Goal: Ask a question

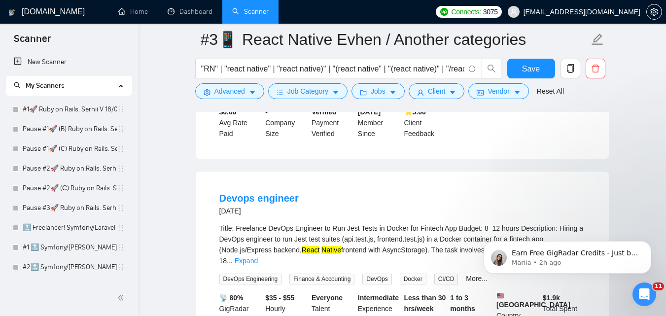
scroll to position [254, 0]
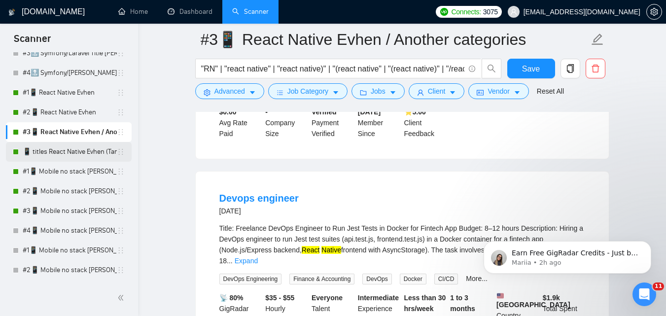
click at [53, 153] on link "📱 titles React Native Evhen (Tam)" at bounding box center [70, 152] width 94 height 20
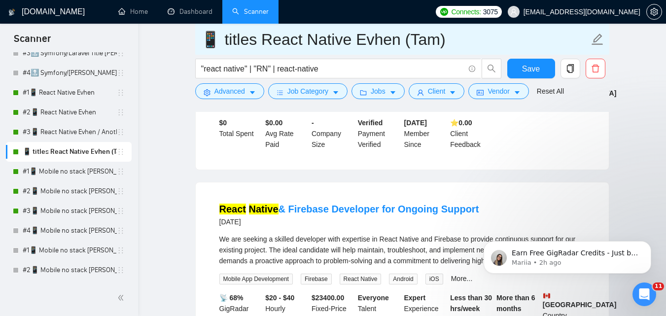
drag, startPoint x: 223, startPoint y: 41, endPoint x: 448, endPoint y: 46, distance: 225.0
click at [448, 46] on input "📱 titles React Native Evhen (Tam)" at bounding box center [395, 39] width 389 height 25
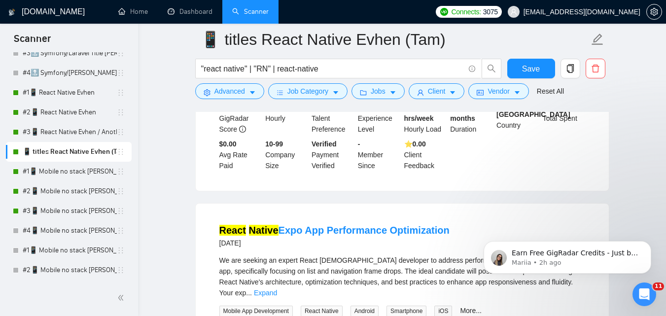
scroll to position [1578, 0]
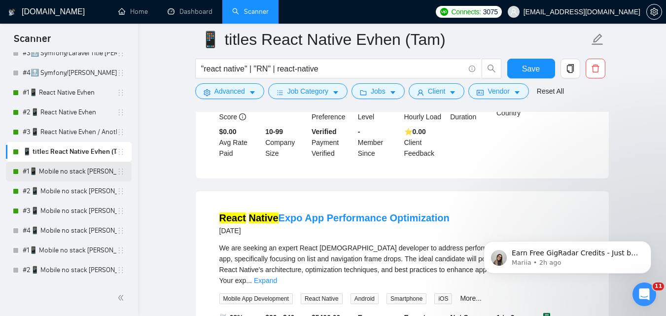
click at [56, 172] on link "#1📱 Mobile no stack [PERSON_NAME] (-iOS)" at bounding box center [70, 172] width 94 height 20
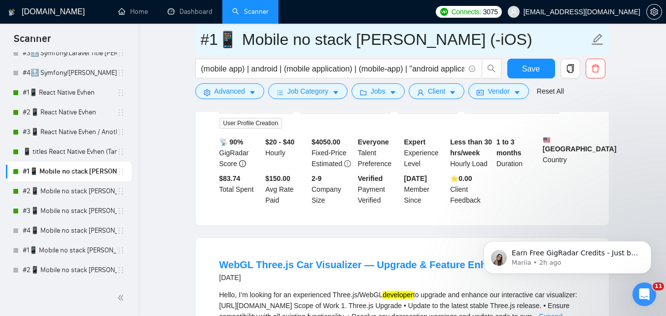
scroll to position [1578, 0]
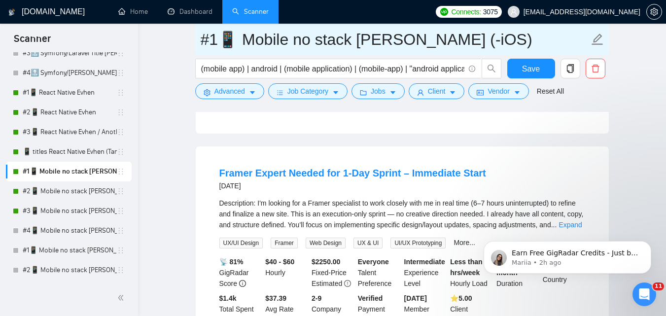
drag, startPoint x: 203, startPoint y: 40, endPoint x: 483, endPoint y: 49, distance: 280.8
click at [483, 49] on input "#1📱 Mobile no stack [PERSON_NAME] (-iOS)" at bounding box center [395, 39] width 389 height 25
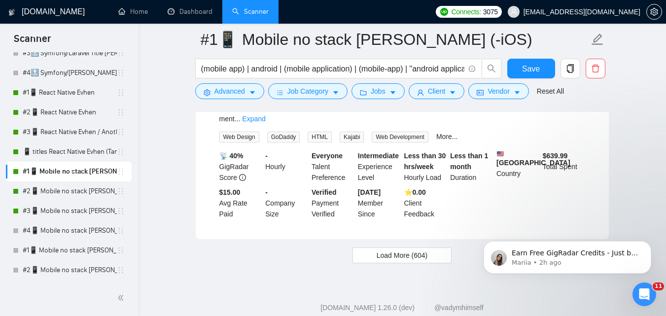
scroll to position [2102, 0]
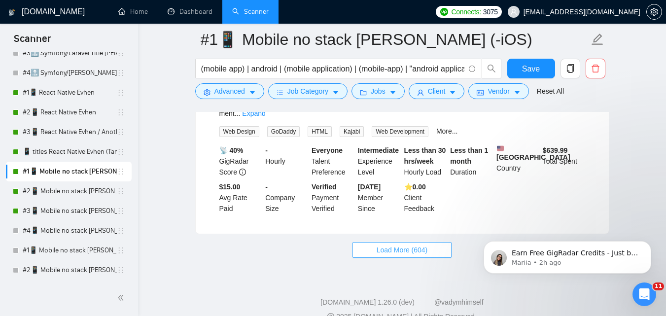
click at [385, 245] on span "Load More (604)" at bounding box center [402, 250] width 51 height 11
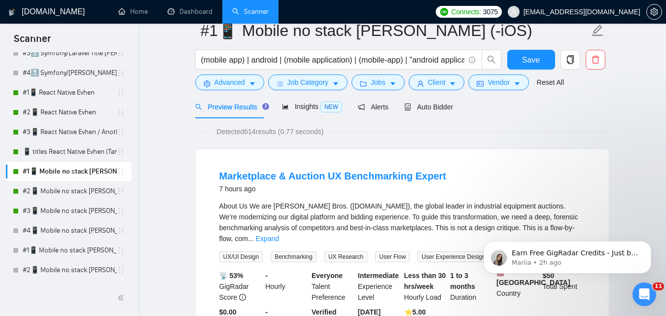
scroll to position [0, 0]
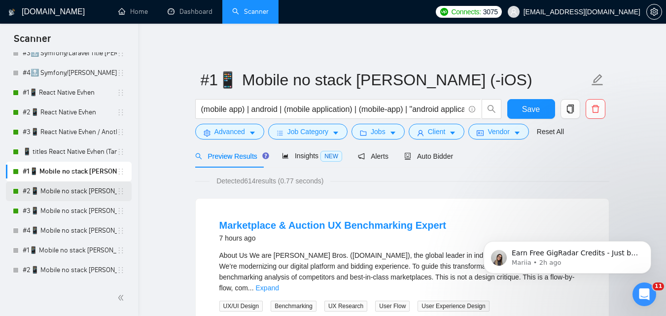
click at [76, 192] on link "#2📱 Mobile no stack [PERSON_NAME] (-iOS)" at bounding box center [70, 192] width 94 height 20
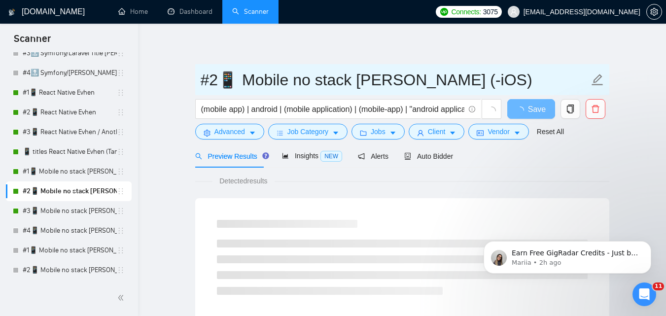
drag, startPoint x: 213, startPoint y: 82, endPoint x: 480, endPoint y: 87, distance: 267.4
click at [480, 87] on input "#2📱 Mobile no stack [PERSON_NAME] (-iOS)" at bounding box center [395, 80] width 389 height 25
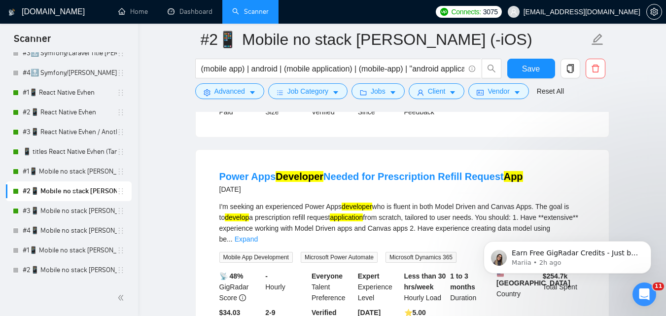
scroll to position [2120, 0]
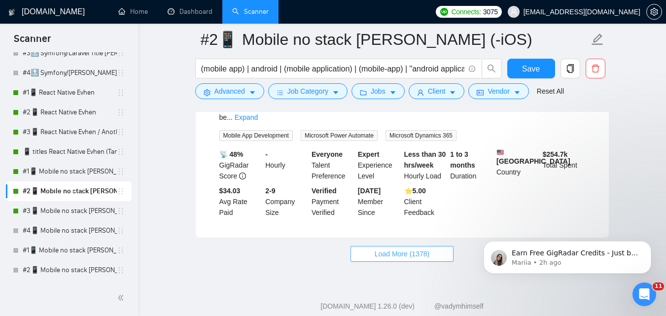
click at [409, 249] on span "Load More (1378)" at bounding box center [402, 254] width 55 height 11
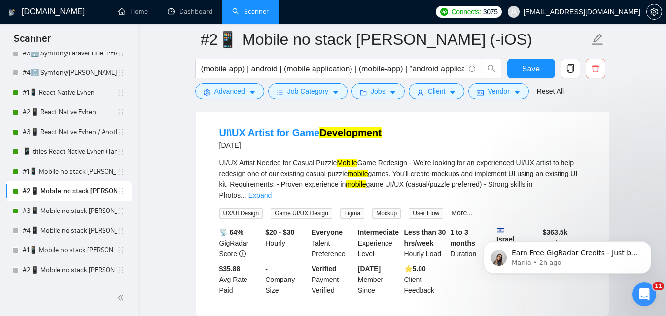
scroll to position [4222, 0]
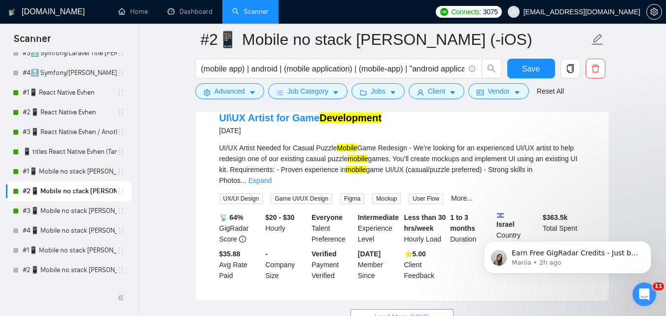
click at [393, 312] on span "Load More (1368)" at bounding box center [402, 317] width 55 height 11
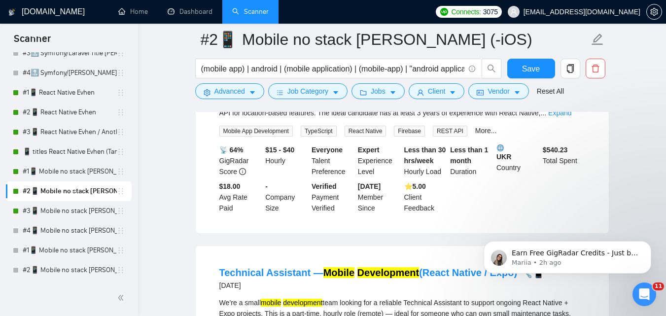
scroll to position [4567, 0]
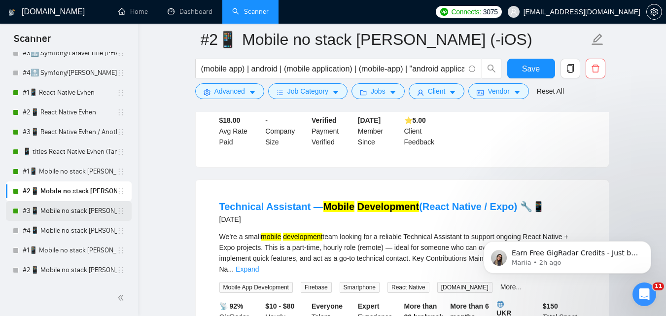
click at [76, 212] on link "#3📱 Mobile no stack [PERSON_NAME] (-iOS)" at bounding box center [70, 211] width 94 height 20
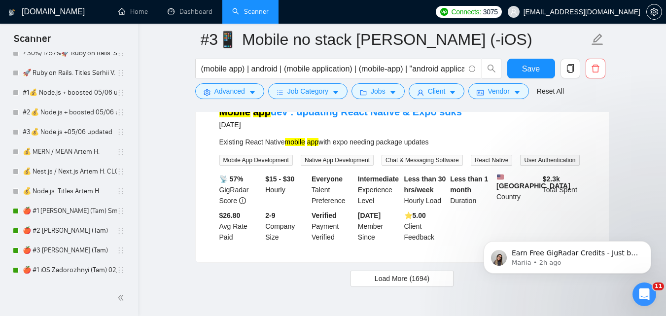
scroll to position [599, 0]
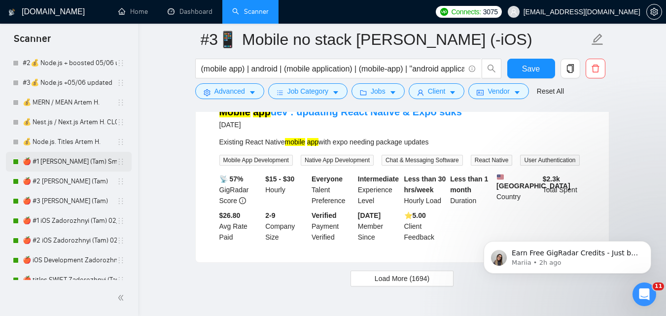
click at [74, 165] on link "🍎 #1 [PERSON_NAME] (Tam) Smart Boost 25" at bounding box center [70, 162] width 94 height 20
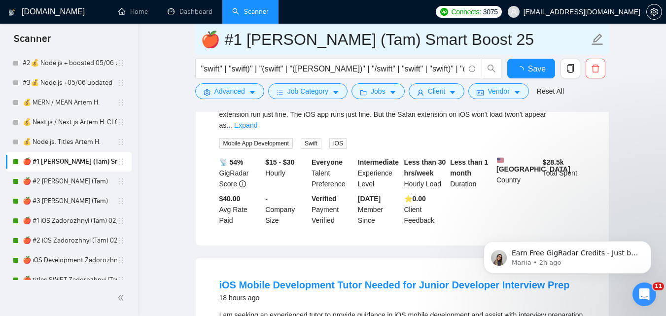
scroll to position [2095, 0]
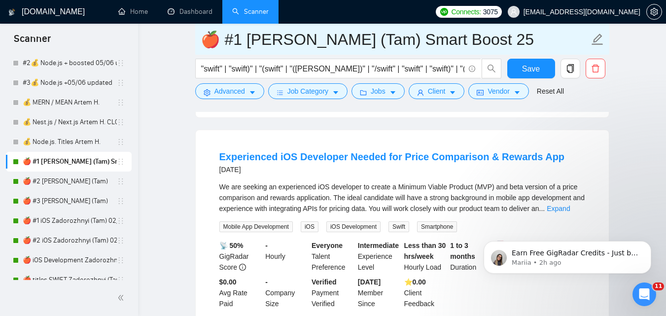
drag, startPoint x: 227, startPoint y: 39, endPoint x: 542, endPoint y: 40, distance: 315.2
click at [542, 40] on input "🍎 #1 [PERSON_NAME] (Tam) Smart Boost 25" at bounding box center [395, 39] width 389 height 25
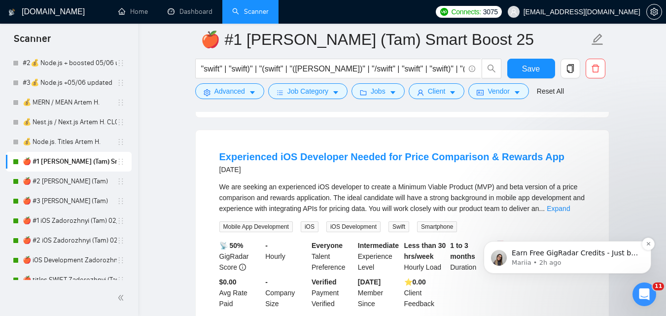
click at [572, 260] on p "Mariia • 2h ago" at bounding box center [575, 262] width 127 height 9
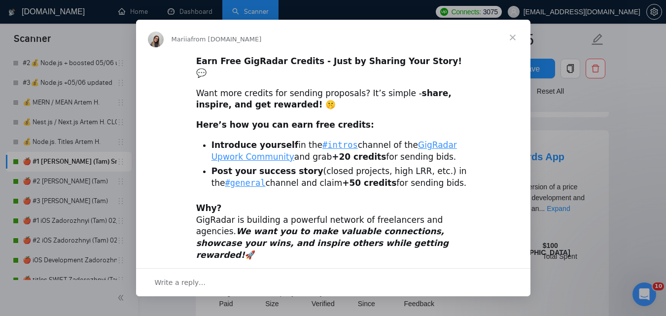
scroll to position [0, 0]
click at [517, 38] on span "Close" at bounding box center [513, 38] width 36 height 36
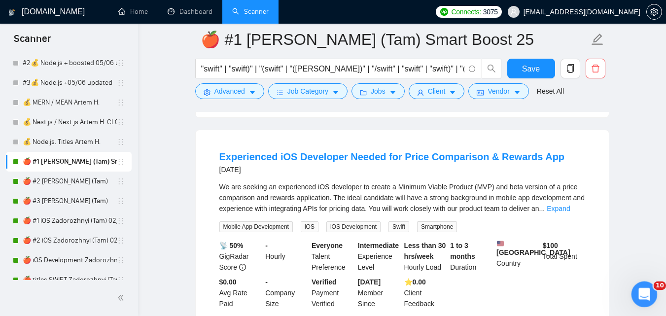
click at [648, 291] on icon "Open Intercom Messenger" at bounding box center [643, 293] width 16 height 16
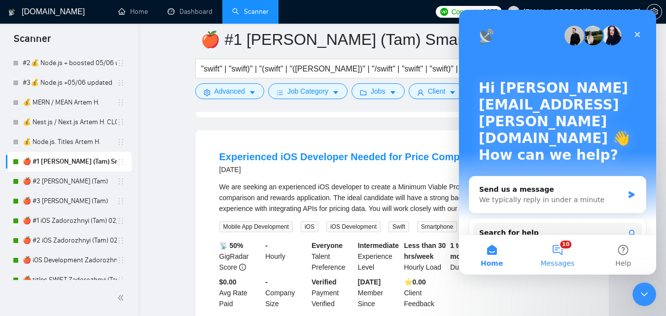
click at [567, 250] on button "10 Messages" at bounding box center [558, 254] width 66 height 39
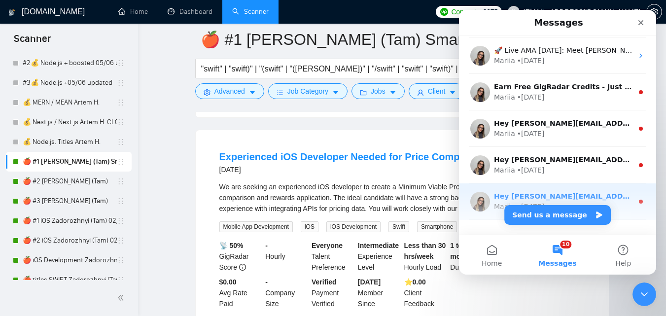
scroll to position [206, 0]
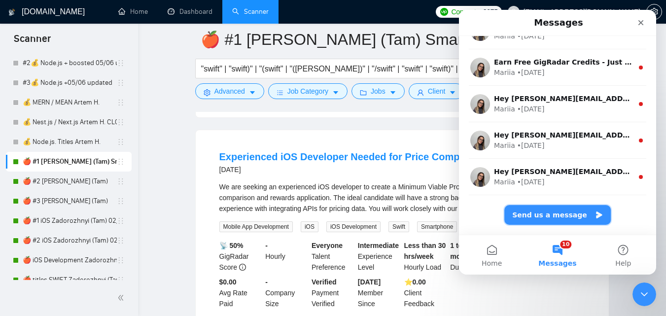
click at [554, 214] on button "Send us a message" at bounding box center [558, 215] width 107 height 20
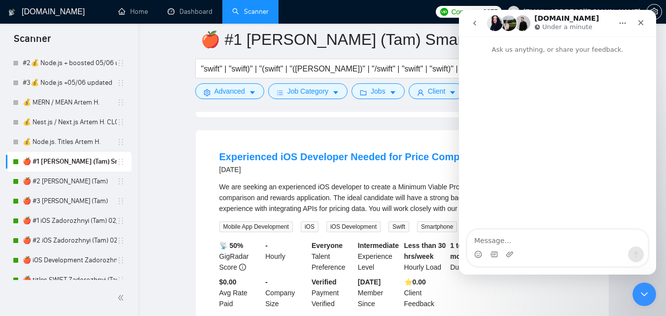
scroll to position [0, 0]
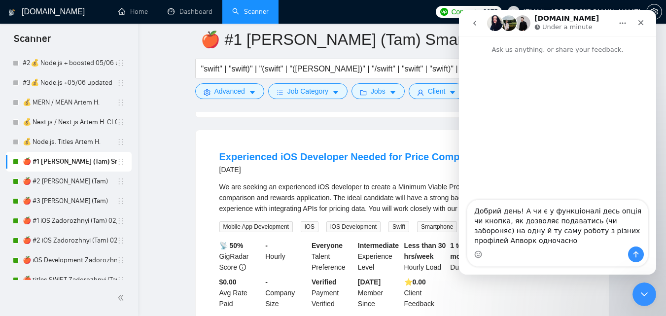
type textarea "Добрий день! А чи є у функціоналі десь опція чи кнопка, як дозволяє подаватись …"
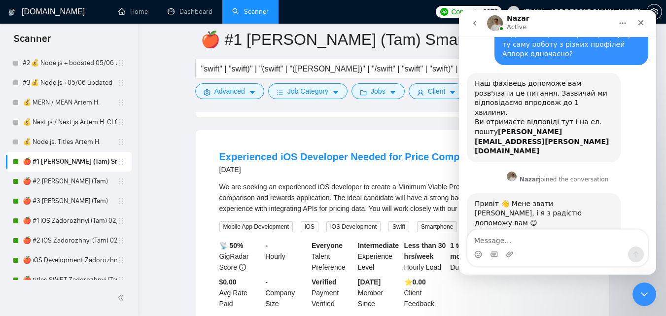
scroll to position [67, 0]
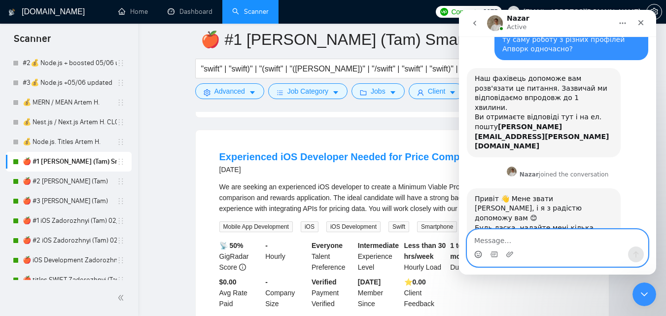
click at [477, 252] on circle "Emoji picker" at bounding box center [478, 254] width 6 height 6
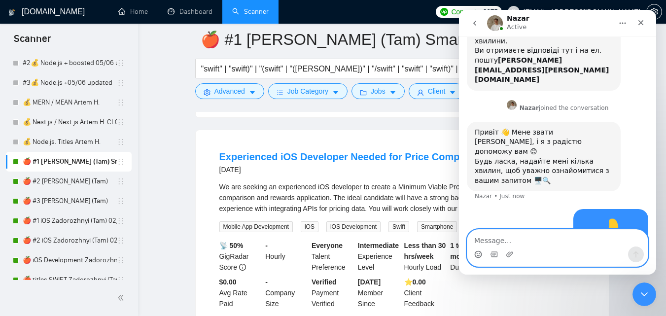
scroll to position [140, 0]
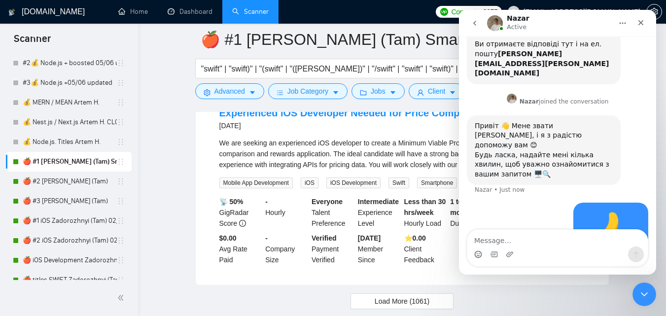
scroll to position [2150, 0]
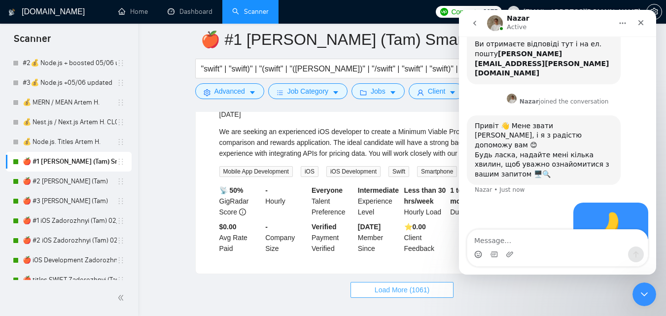
click at [392, 282] on button "Load More (1061)" at bounding box center [402, 290] width 103 height 16
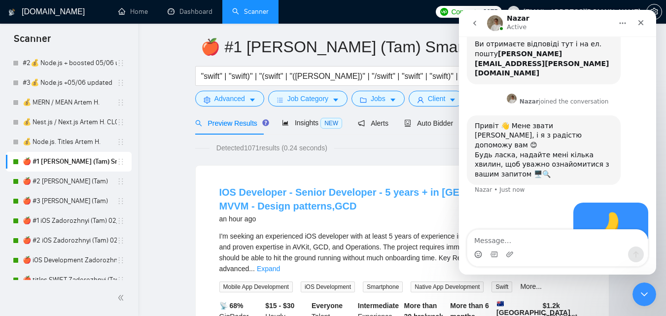
scroll to position [0, 0]
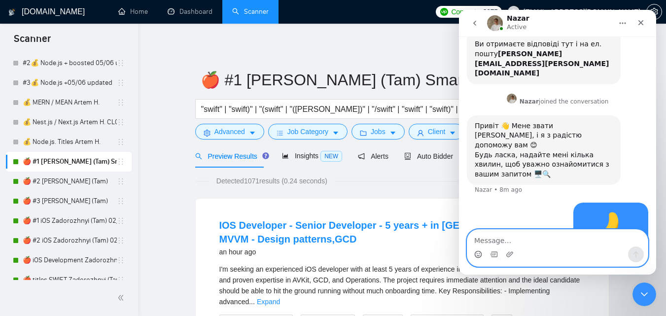
click at [517, 244] on textarea "Message…" at bounding box center [558, 238] width 181 height 17
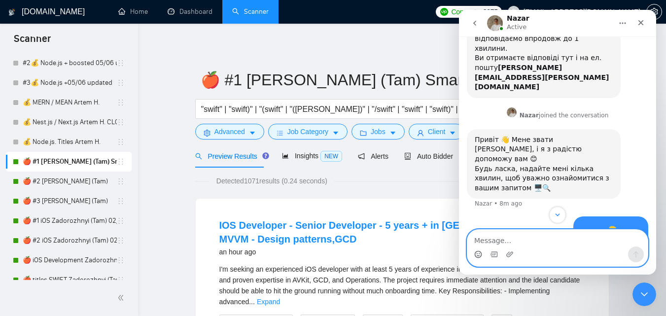
scroll to position [140, 0]
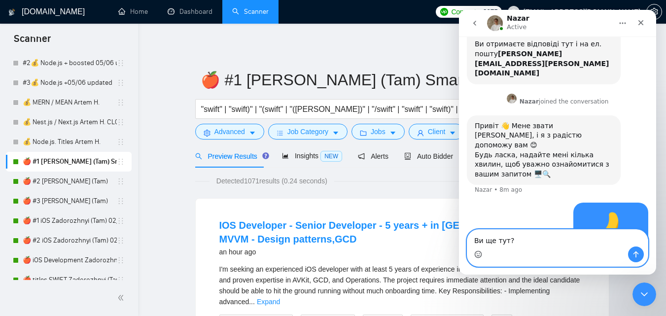
type textarea "Ви ще тут?)"
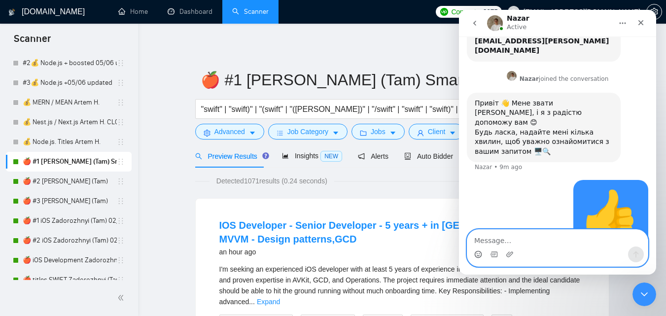
scroll to position [200, 0]
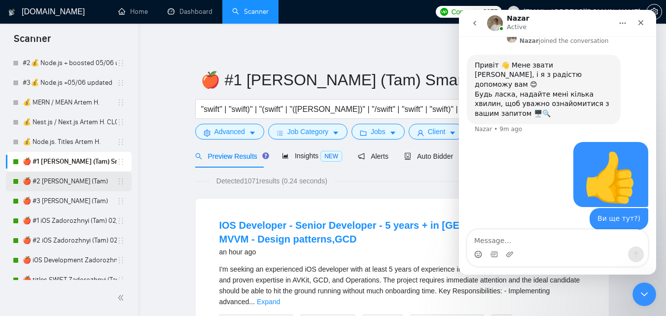
click at [53, 183] on link "🍎 #2 [PERSON_NAME] (Tam)" at bounding box center [70, 182] width 94 height 20
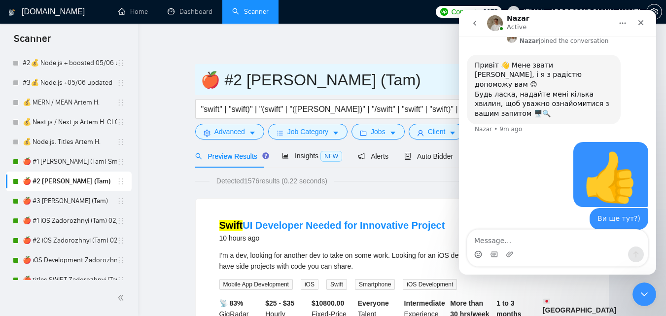
drag, startPoint x: 275, startPoint y: 86, endPoint x: 429, endPoint y: 90, distance: 154.4
click at [429, 90] on input "🍎 #2 [PERSON_NAME] (Tam)" at bounding box center [395, 80] width 389 height 25
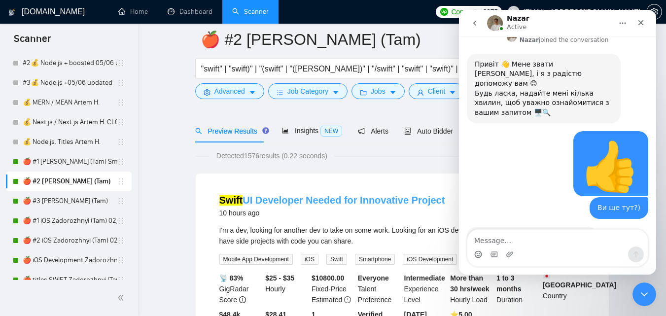
scroll to position [49, 0]
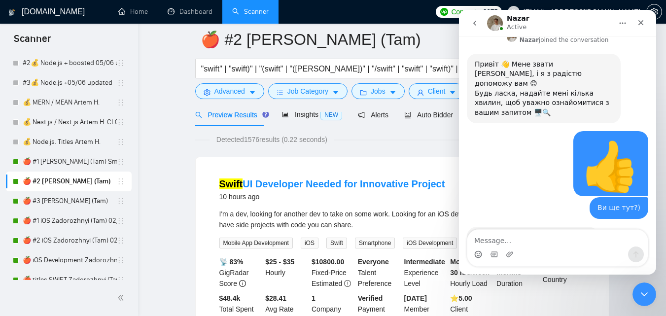
click at [507, 233] on div "Вибачте за довгу, відповідь🙏 Ще перевіряємо Ваше питання." at bounding box center [533, 242] width 116 height 19
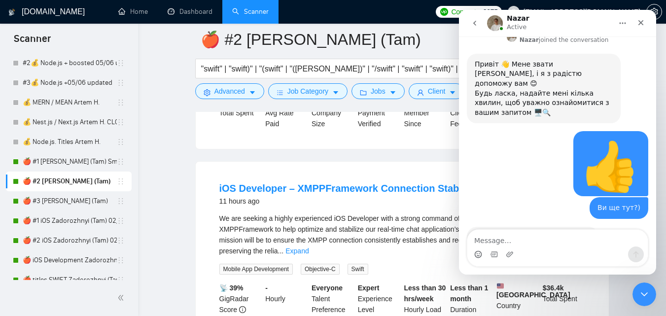
scroll to position [247, 0]
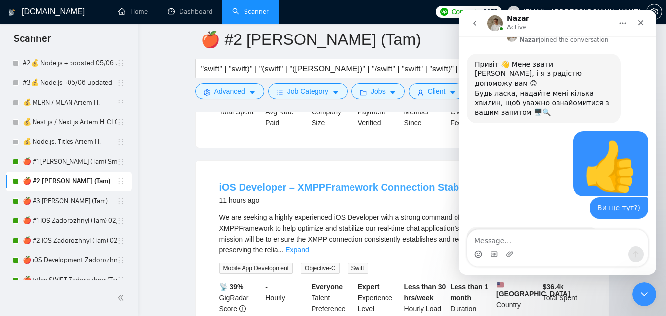
drag, startPoint x: 282, startPoint y: 184, endPoint x: 289, endPoint y: 184, distance: 7.4
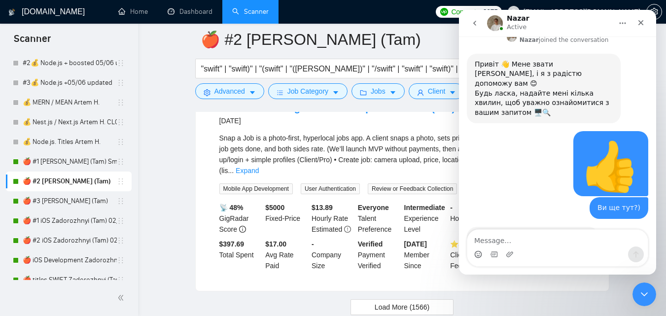
scroll to position [2119, 0]
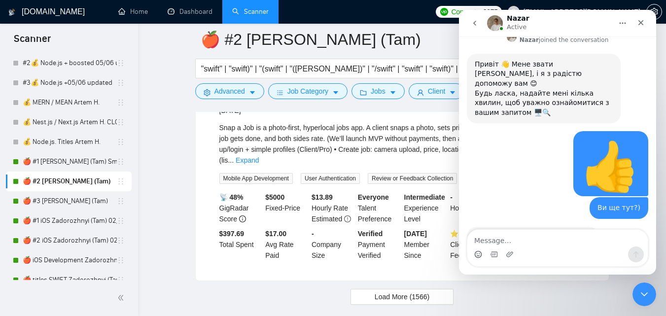
click at [385, 291] on span "Load More (1566)" at bounding box center [402, 296] width 55 height 11
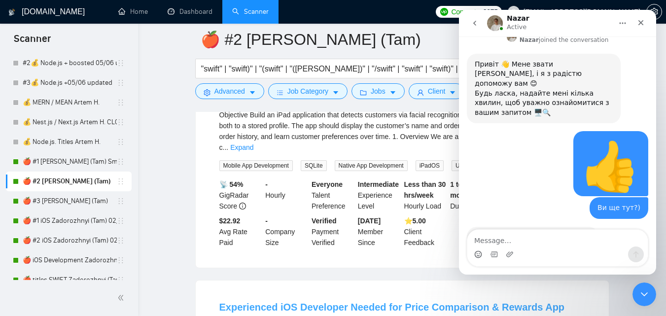
scroll to position [2809, 0]
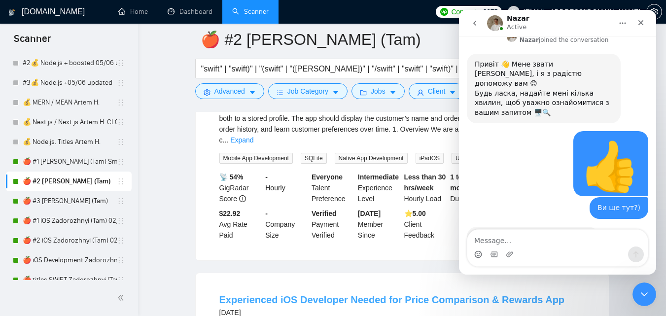
drag, startPoint x: 282, startPoint y: 208, endPoint x: 302, endPoint y: 207, distance: 20.7
click at [302, 293] on div "Experienced iOS Developer Needed for Price Comparison & Rewards App [DATE]" at bounding box center [392, 306] width 346 height 26
drag, startPoint x: 300, startPoint y: 206, endPoint x: 288, endPoint y: 203, distance: 12.7
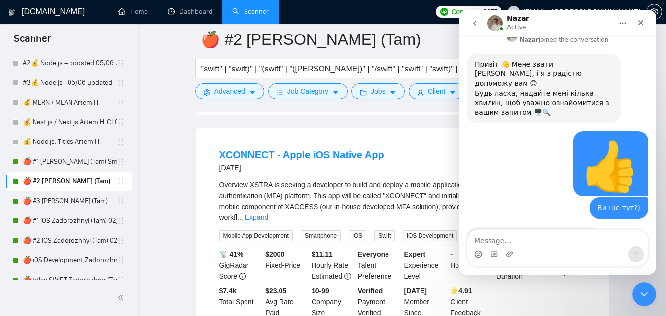
scroll to position [4251, 0]
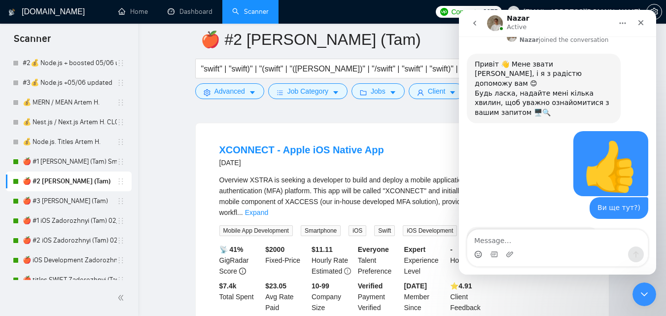
drag, startPoint x: 409, startPoint y: 238, endPoint x: 62, endPoint y: 259, distance: 347.8
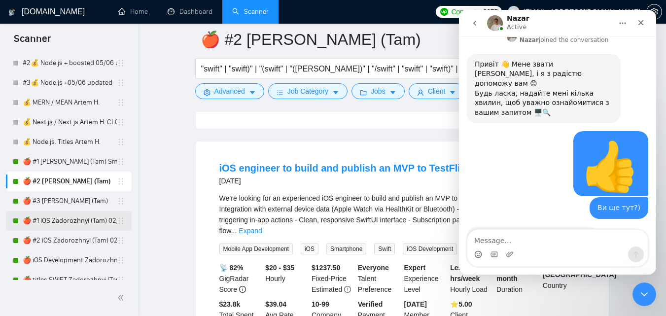
scroll to position [1489, 0]
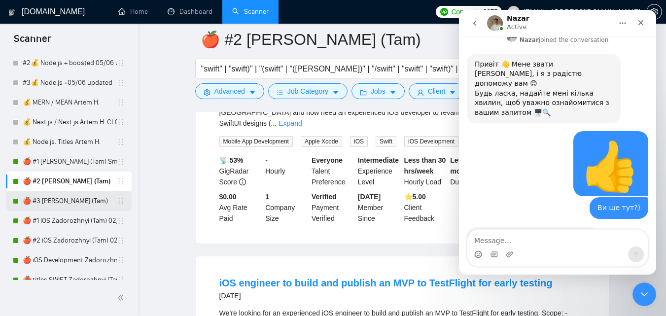
click at [55, 203] on link "🍎 #3 [PERSON_NAME] (Tam)" at bounding box center [70, 201] width 94 height 20
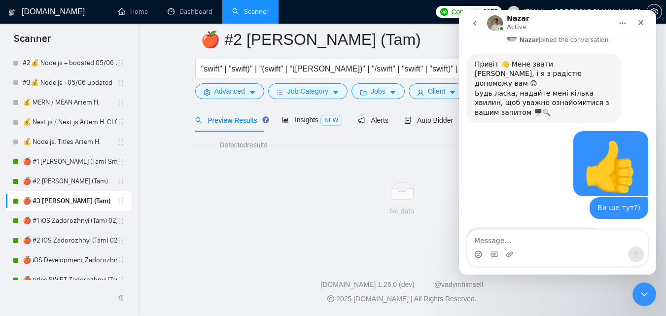
scroll to position [629, 0]
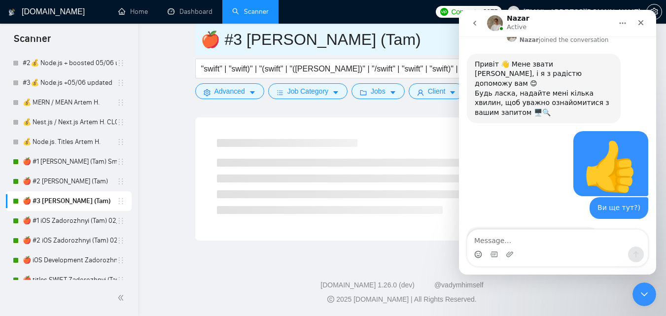
drag, startPoint x: 227, startPoint y: 37, endPoint x: 433, endPoint y: 54, distance: 206.8
click at [434, 48] on input "🍎 #3 [PERSON_NAME] (Tam)" at bounding box center [395, 39] width 389 height 25
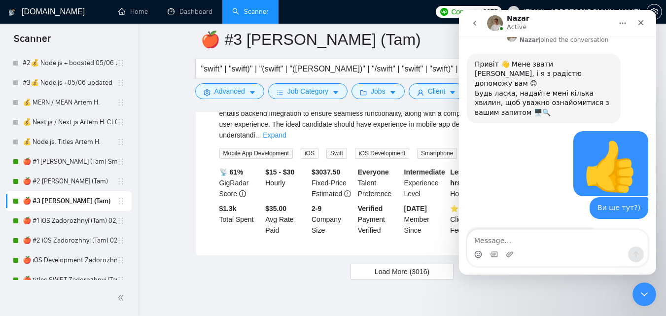
scroll to position [2118, 0]
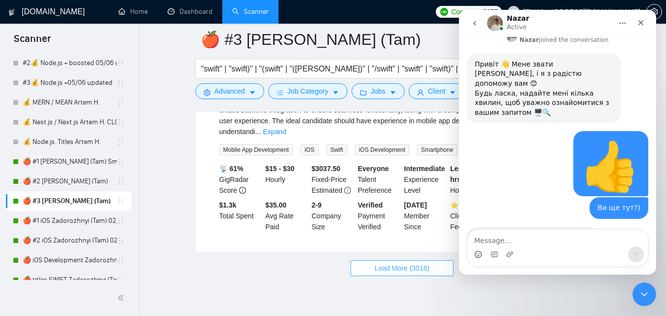
click at [376, 263] on span "Load More (3016)" at bounding box center [402, 268] width 55 height 11
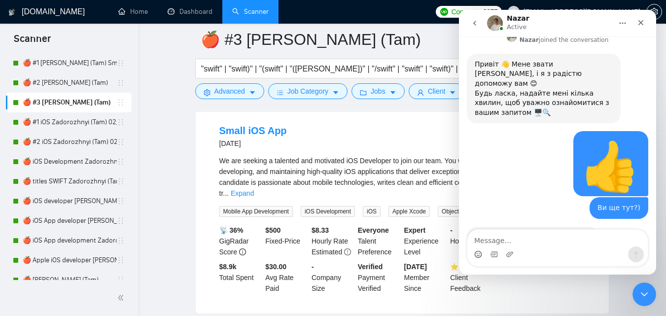
scroll to position [4266, 0]
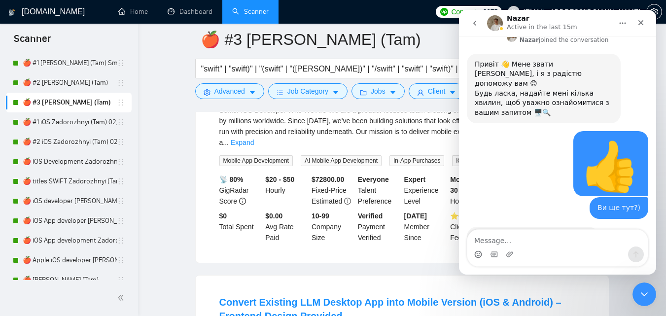
scroll to position [6289, 0]
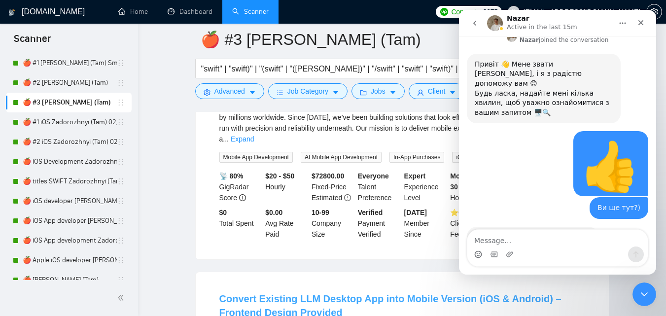
drag, startPoint x: 275, startPoint y: 167, endPoint x: 283, endPoint y: 167, distance: 7.4
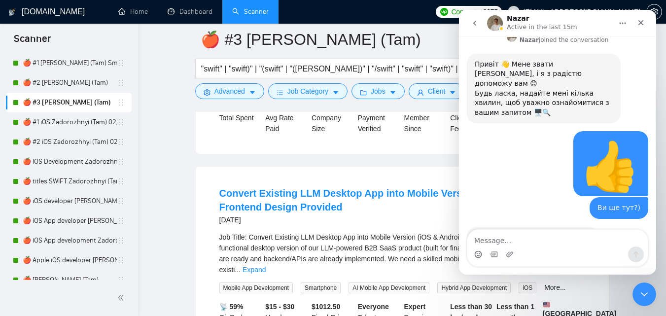
scroll to position [6412, 0]
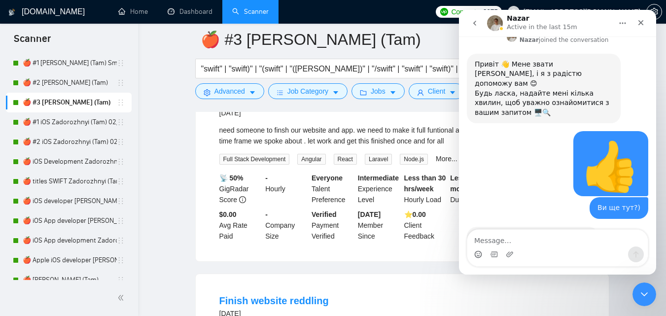
scroll to position [8434, 0]
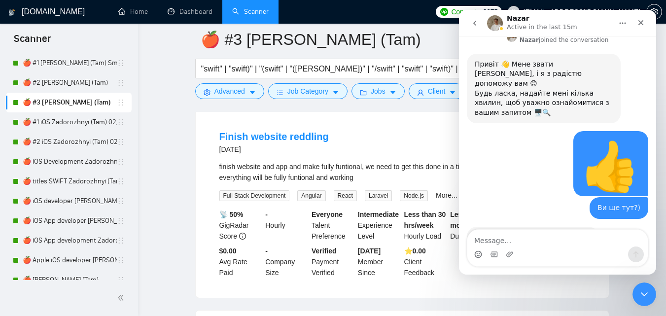
drag, startPoint x: 269, startPoint y: 148, endPoint x: 274, endPoint y: 151, distance: 5.5
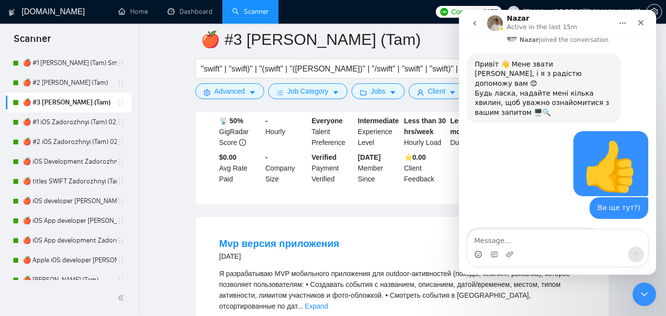
scroll to position [8540, 0]
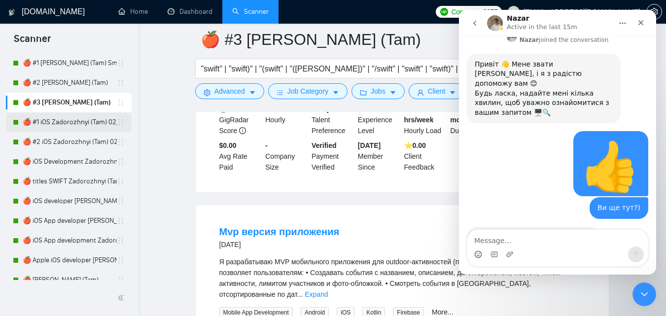
click at [67, 122] on link "🍎 #1 iOS Zadorozhnyi (Tam) 02/08" at bounding box center [70, 122] width 94 height 20
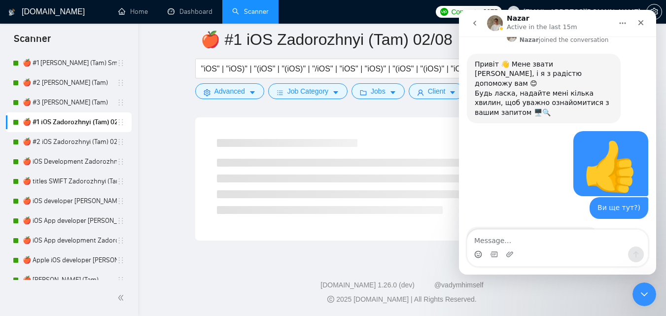
scroll to position [2137, 0]
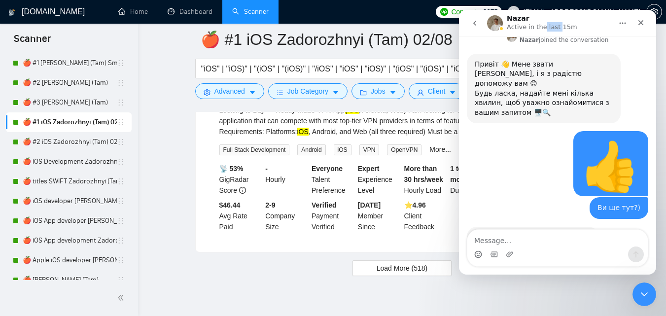
drag, startPoint x: 546, startPoint y: 16, endPoint x: 517, endPoint y: 31, distance: 31.8
click at [556, 30] on nav "Nazar Active in the last 15m" at bounding box center [557, 23] width 197 height 27
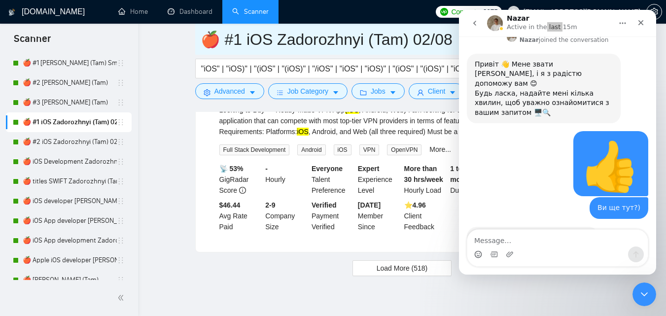
drag, startPoint x: 456, startPoint y: 36, endPoint x: 224, endPoint y: 40, distance: 231.8
click at [227, 37] on input "🍎 #1 iOS Zadorozhnyi (Tam) 02/08" at bounding box center [395, 39] width 389 height 25
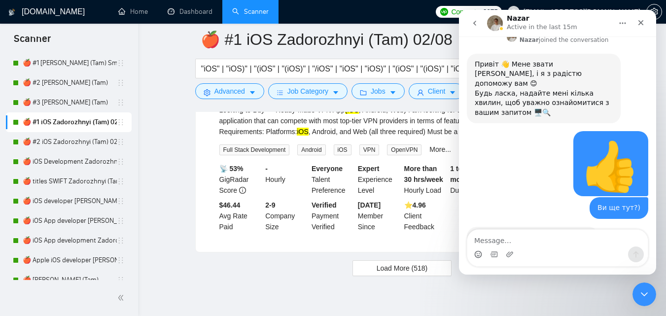
click at [529, 246] on div "Intercom messenger" at bounding box center [558, 248] width 181 height 36
click at [539, 227] on div "Вибачте за довгу, відповідь🙏 Ще перевіряємо Ваше питання. Nazar • 10m ago" at bounding box center [558, 253] width 182 height 53
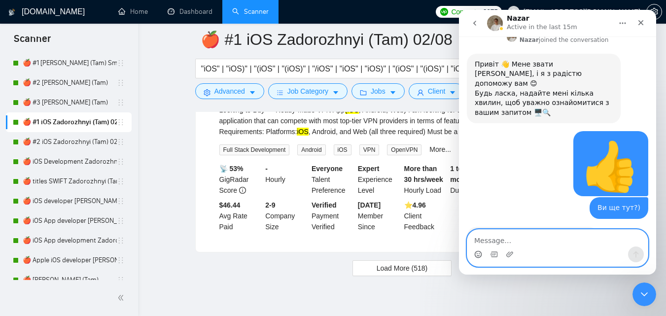
click at [533, 238] on textarea "Message…" at bounding box center [558, 238] width 181 height 17
type textarea "та просто скажіть чи є така функція)"
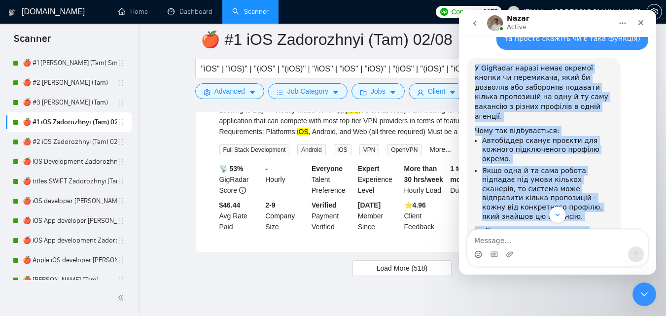
scroll to position [453, 0]
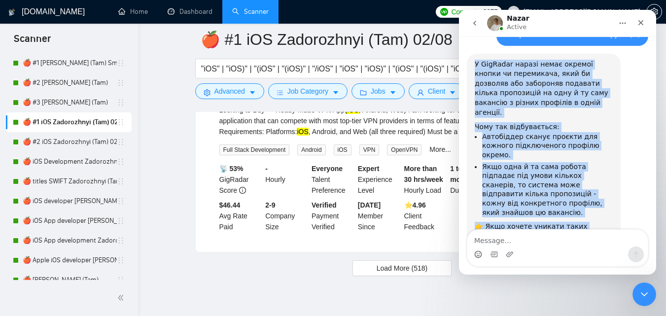
drag, startPoint x: 475, startPoint y: 110, endPoint x: 604, endPoint y: 200, distance: 156.8
click at [604, 200] on div "У GigRadar наразі немає окремої кнопки чи перемикача, який би дозволяв або забо…" at bounding box center [544, 180] width 138 height 240
copy div "L IpsUmdol sitame conse adipisc elitse do eiusmodtem, inci ut laboreet dol magn…"
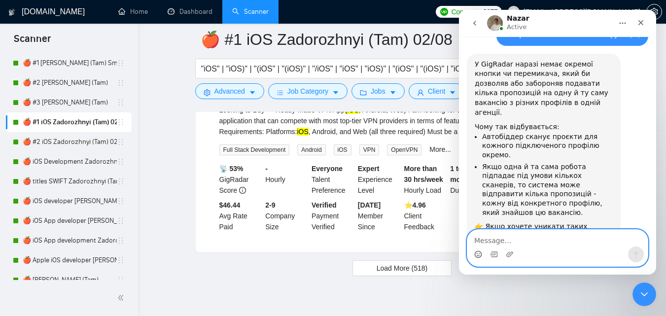
click at [531, 234] on textarea "Message…" at bounding box center [558, 238] width 181 height 17
type textarea "дякую!"
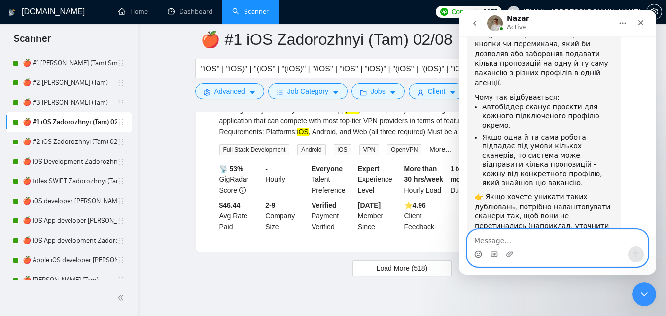
scroll to position [492, 0]
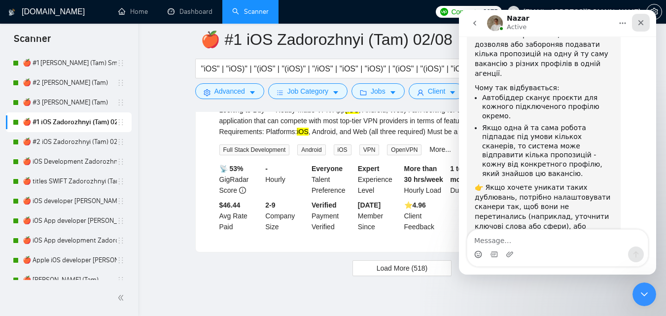
click at [645, 23] on icon "Close" at bounding box center [641, 23] width 8 height 8
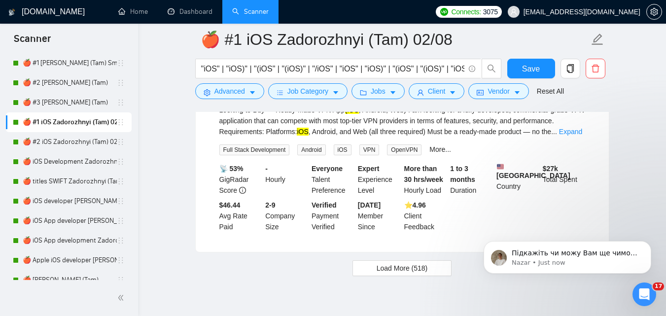
scroll to position [521, 0]
click at [419, 263] on span "Load More (518)" at bounding box center [402, 268] width 51 height 11
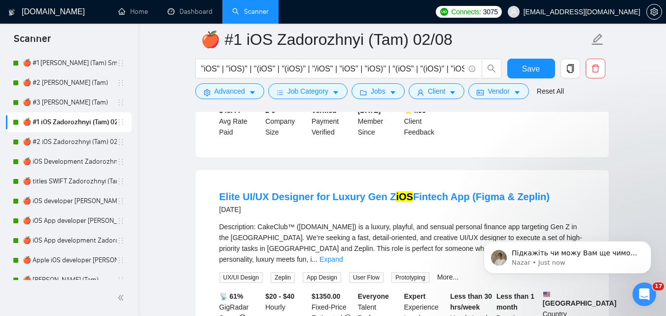
scroll to position [2235, 0]
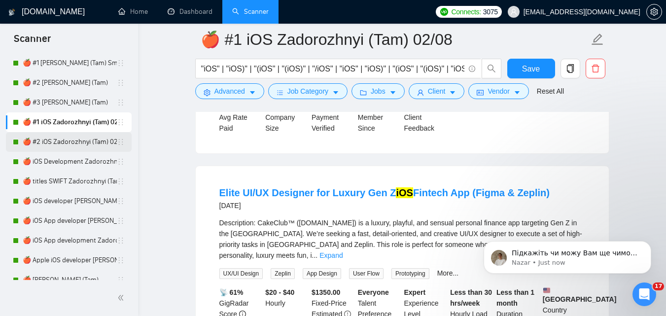
click at [47, 144] on link "🍎 #2 iOS Zadorozhnyi (Tam) 02/08" at bounding box center [70, 142] width 94 height 20
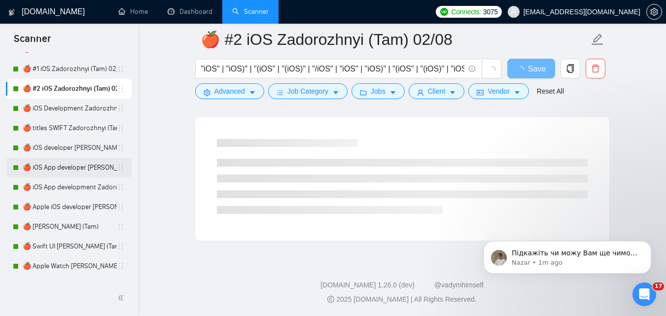
scroll to position [747, 0]
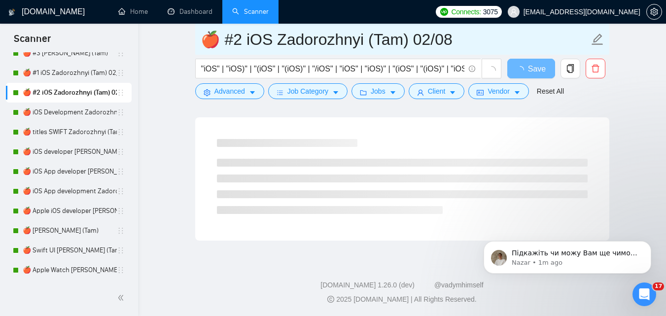
drag, startPoint x: 229, startPoint y: 42, endPoint x: 454, endPoint y: 30, distance: 225.2
click at [454, 30] on input "🍎 #2 iOS Zadorozhnyi (Tam) 02/08" at bounding box center [395, 39] width 389 height 25
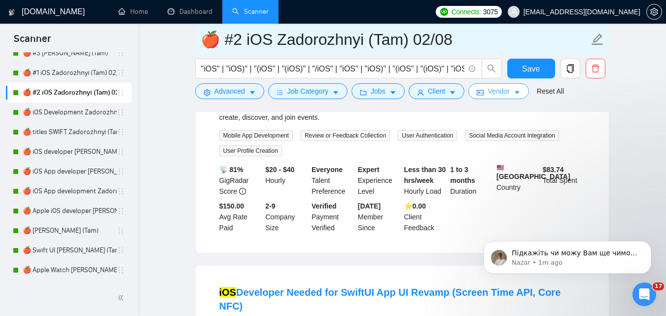
scroll to position [0, 0]
